Goal: Navigation & Orientation: Find specific page/section

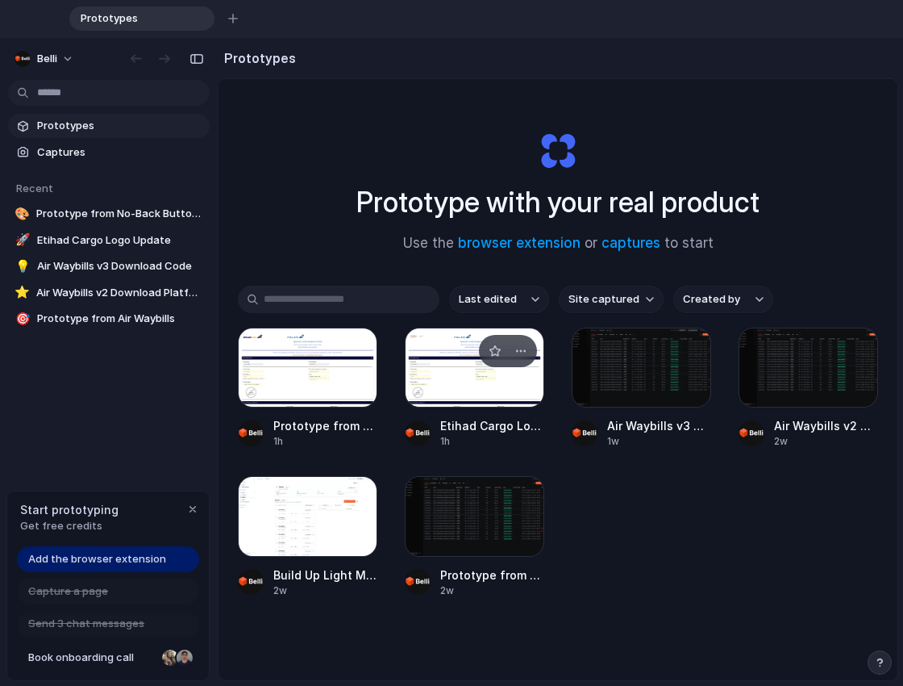
click at [444, 378] on div at bounding box center [475, 368] width 140 height 80
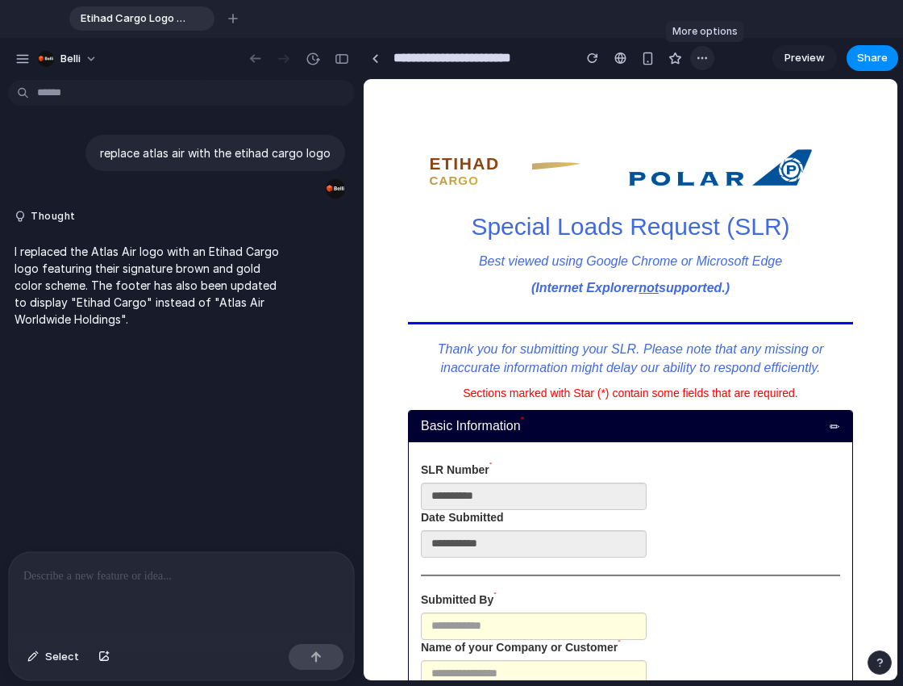
click at [699, 57] on div "button" at bounding box center [702, 58] width 13 height 13
click at [853, 63] on div "Duplicate Delete" at bounding box center [451, 343] width 903 height 686
click at [866, 63] on span "Share" at bounding box center [873, 58] width 31 height 16
click at [402, 249] on div "Share ' Etihad Cargo Logo Update ' Invite Belli Creator Anyone at [GEOGRAPHIC_D…" at bounding box center [451, 343] width 903 height 686
click at [455, 164] on text "ETIHAD" at bounding box center [465, 163] width 70 height 19
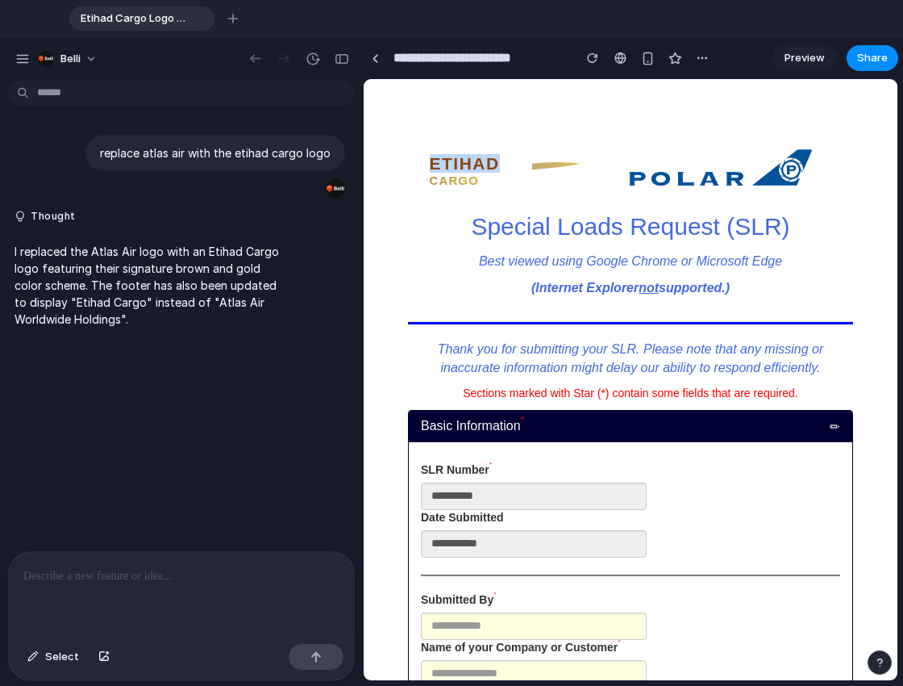
click at [455, 164] on text "ETIHAD" at bounding box center [465, 163] width 70 height 19
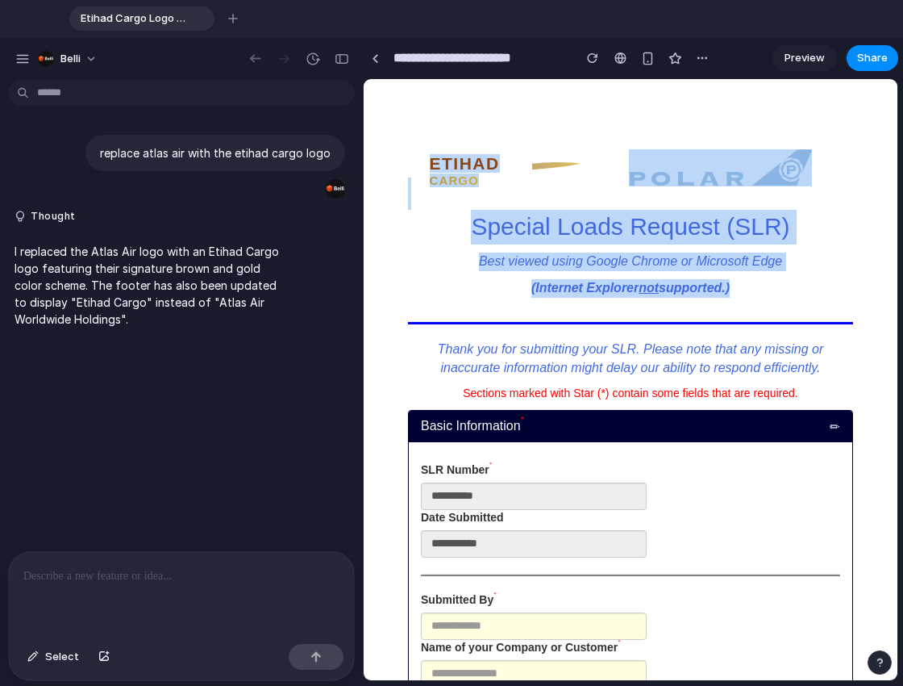
drag, startPoint x: 455, startPoint y: 164, endPoint x: 532, endPoint y: 285, distance: 143.2
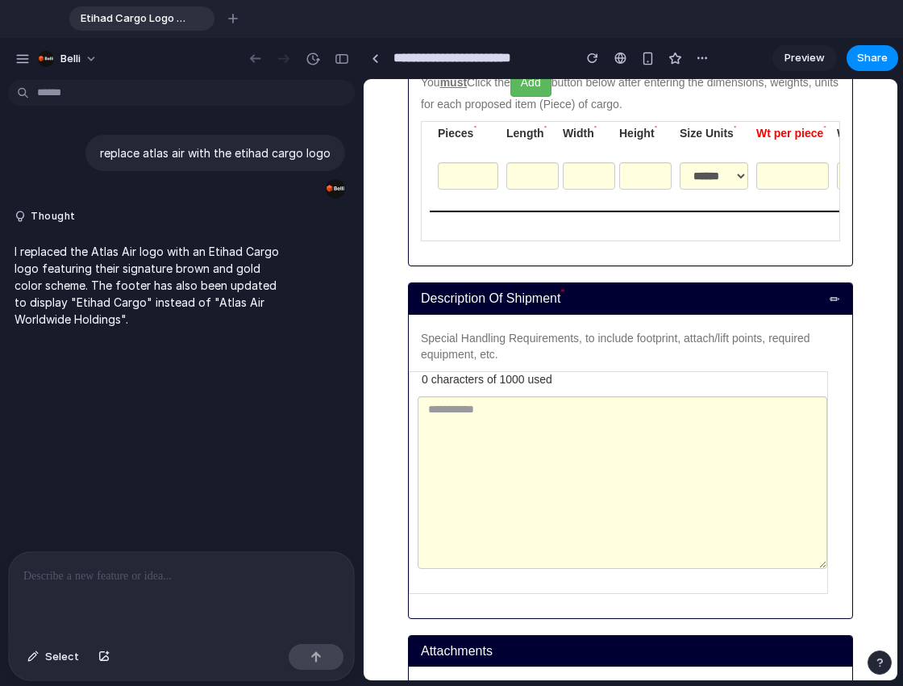
scroll to position [3706, 0]
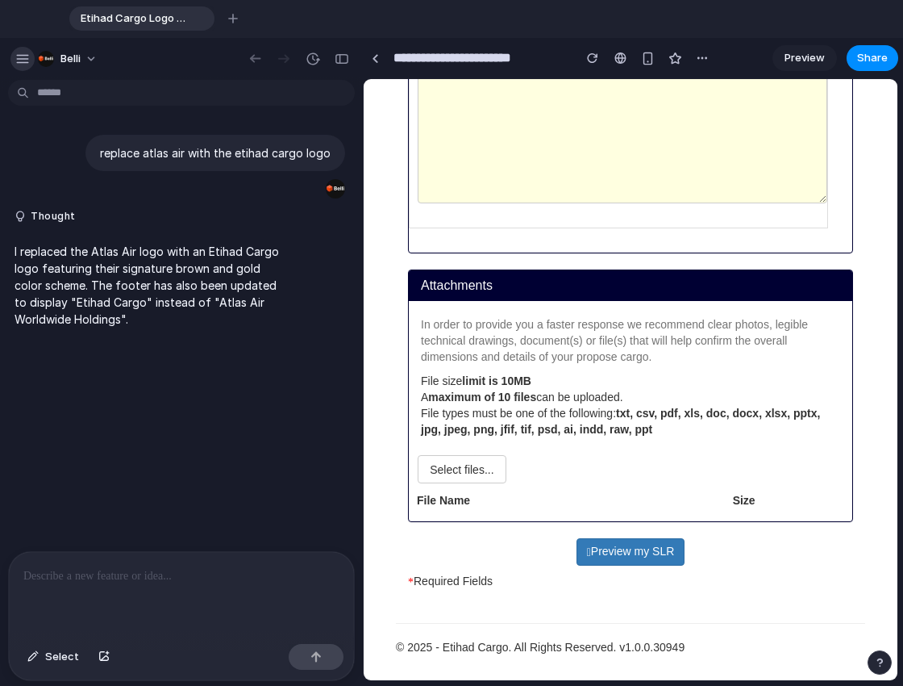
click at [19, 61] on div "button" at bounding box center [22, 59] width 15 height 15
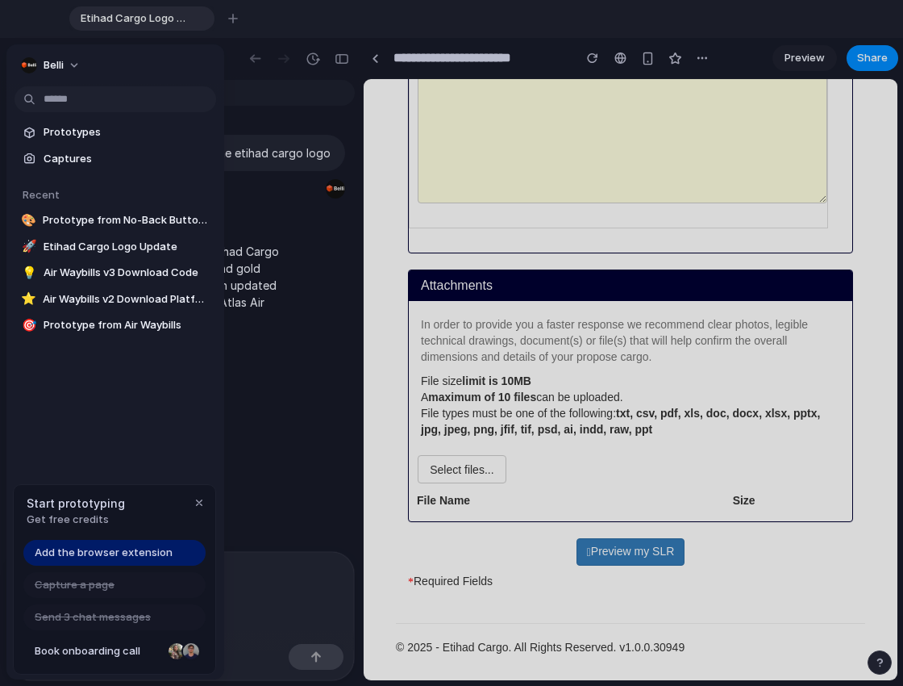
click at [141, 547] on span "Add the browser extension" at bounding box center [104, 553] width 138 height 16
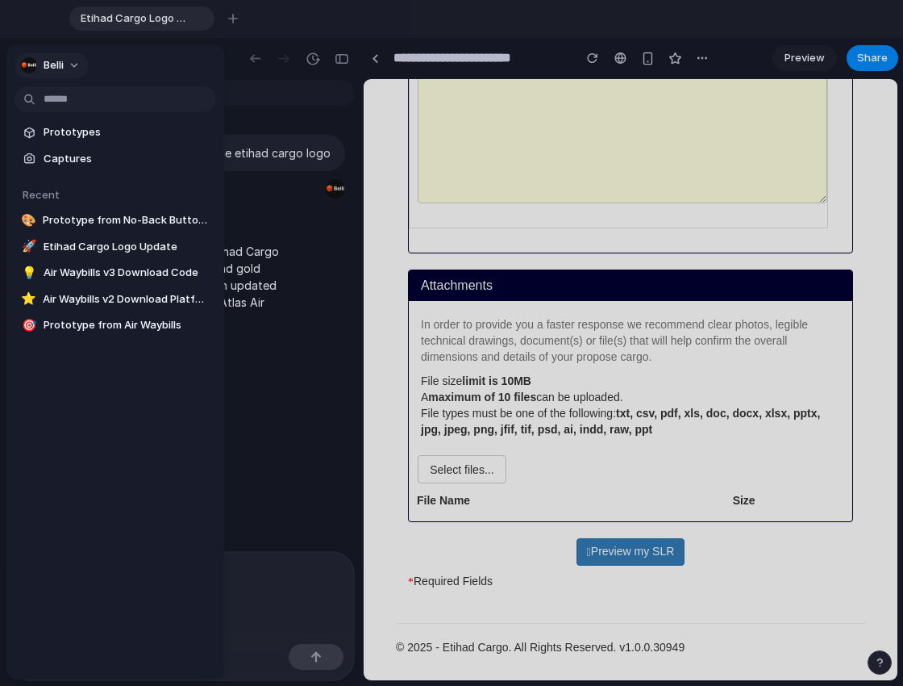
click at [67, 60] on button "belli" at bounding box center [52, 65] width 74 height 26
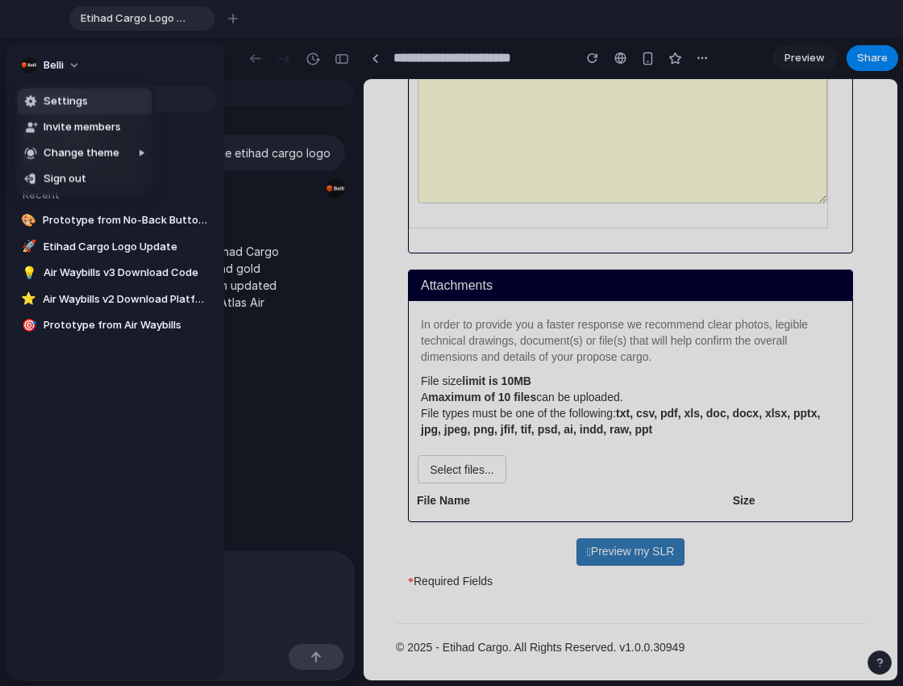
click at [68, 60] on div "Settings Invite members Change theme Sign out" at bounding box center [451, 343] width 903 height 686
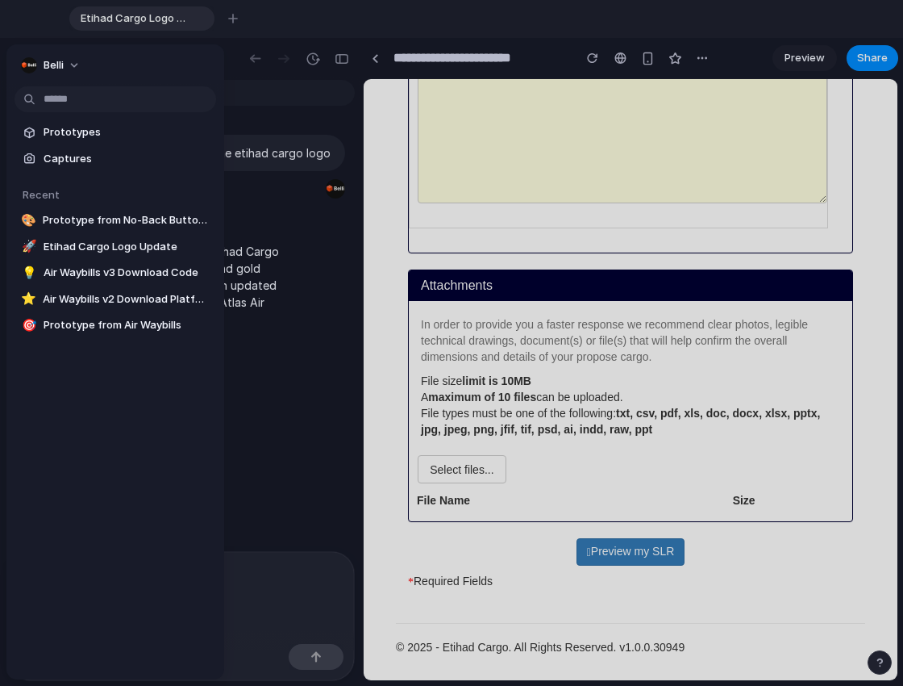
click at [68, 60] on button "belli" at bounding box center [52, 65] width 74 height 26
